Goal: Navigation & Orientation: Find specific page/section

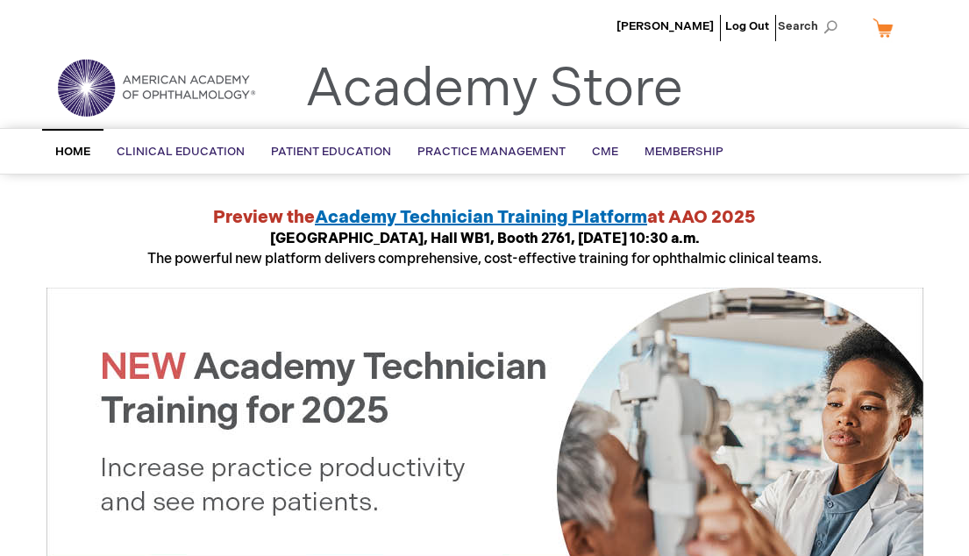
click at [73, 152] on span "Home" at bounding box center [72, 152] width 35 height 14
click at [116, 91] on img at bounding box center [156, 87] width 210 height 63
